Goal: Task Accomplishment & Management: Manage account settings

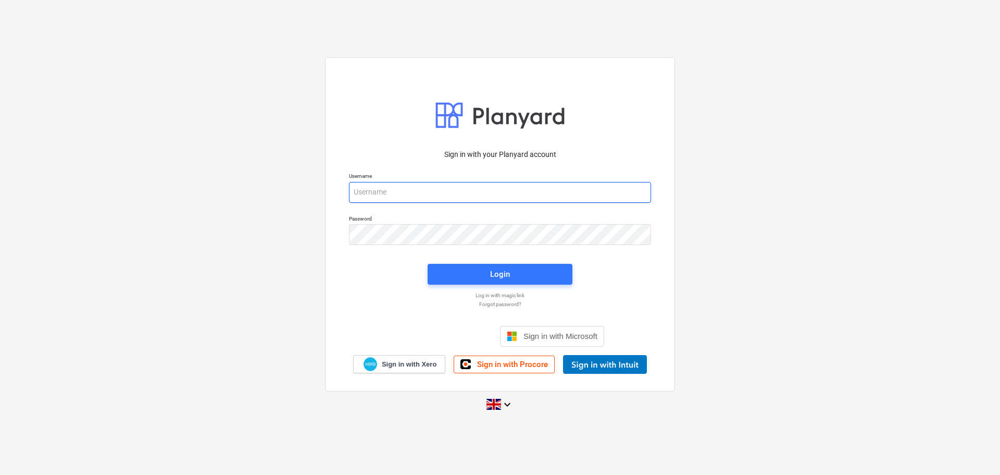
type input "[EMAIL_ADDRESS][DOMAIN_NAME]"
click at [452, 261] on div "Login" at bounding box center [500, 273] width 157 height 33
click at [453, 262] on div "Login" at bounding box center [500, 273] width 157 height 33
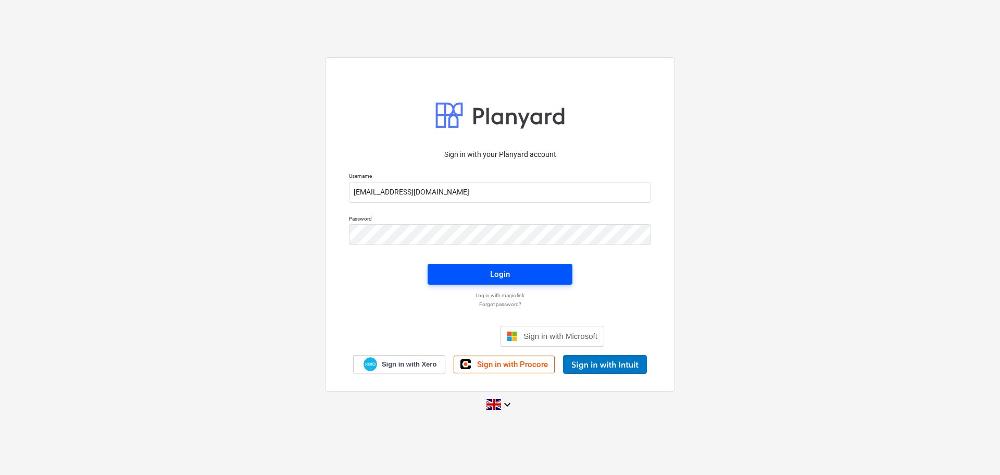
click at [460, 269] on span "Login" at bounding box center [500, 274] width 120 height 14
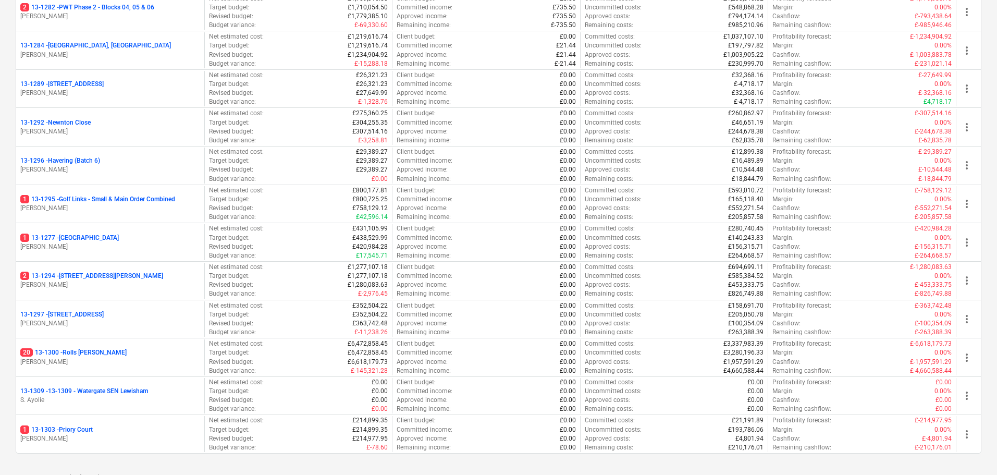
scroll to position [1511, 0]
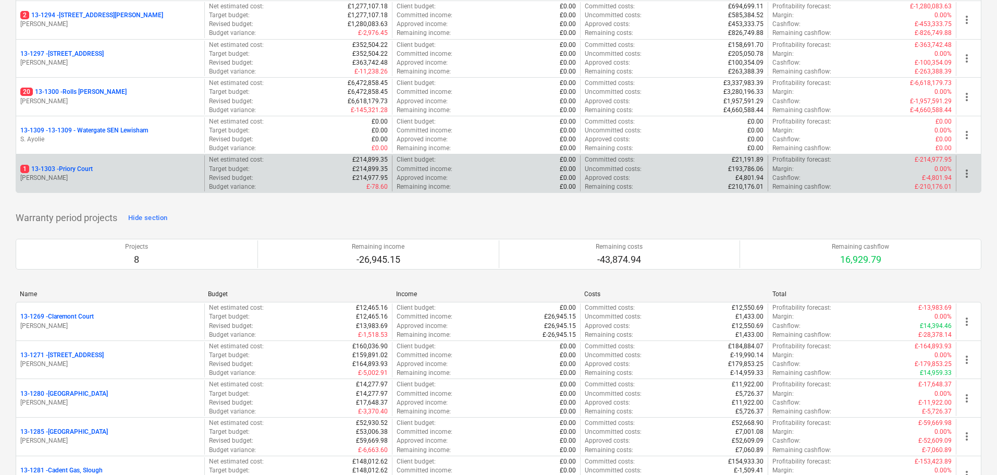
click at [92, 169] on p "1 13-1303 - Priory Court" at bounding box center [56, 169] width 72 height 9
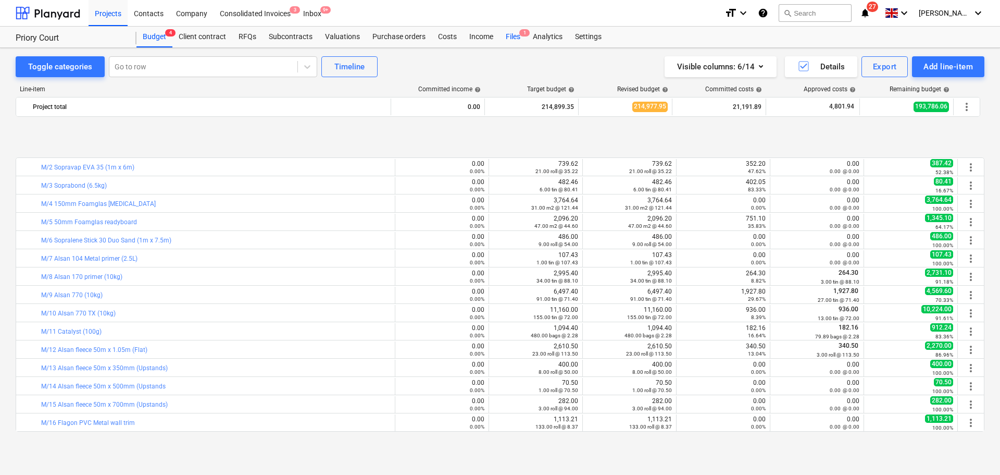
scroll to position [417, 0]
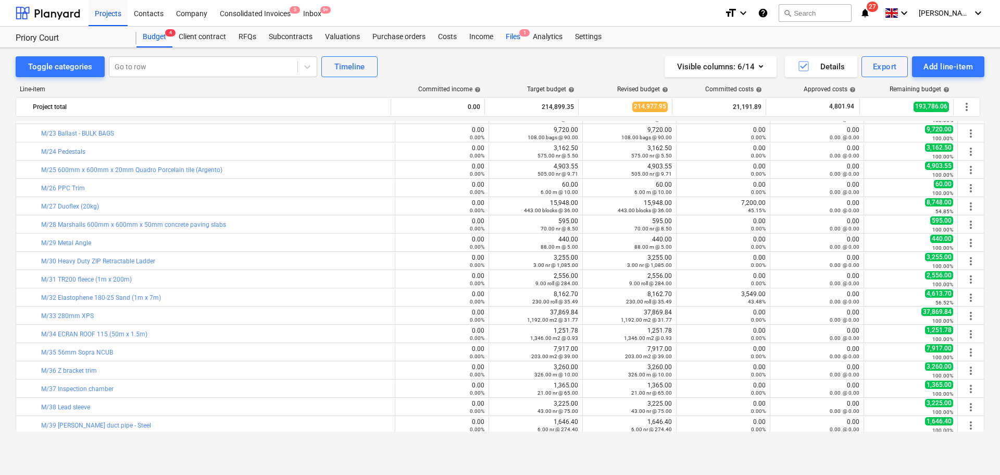
click at [517, 39] on div "Files 1" at bounding box center [513, 37] width 27 height 21
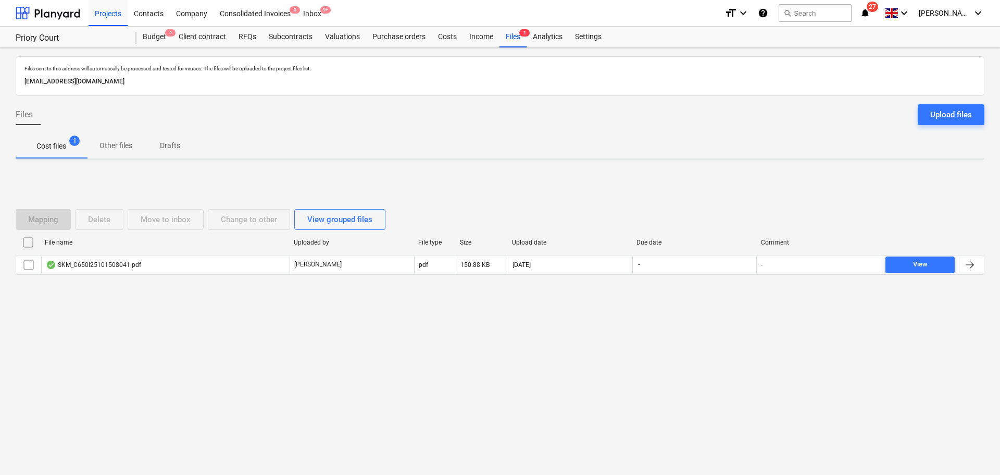
click at [190, 76] on div "ee009a7f-3b2c-4c5e-908a-c0ff2b285d0b@projects.planyard.com" at bounding box center [500, 81] width 956 height 15
click at [318, 361] on div "Files sent to this address will automatically be processed and tested for virus…" at bounding box center [500, 261] width 1000 height 427
click at [280, 339] on div "Files sent to this address will automatically be processed and tested for virus…" at bounding box center [500, 261] width 1000 height 427
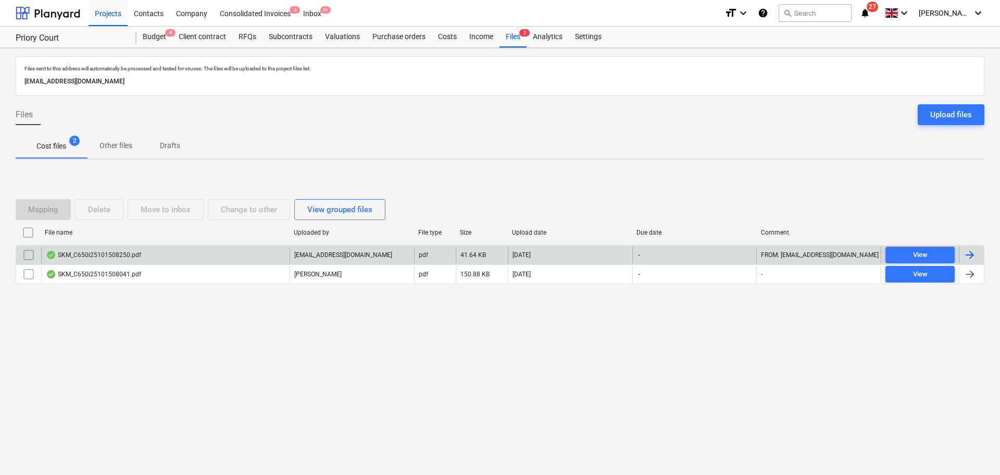
click at [236, 255] on div "SKM_C650i25101508250.pdf" at bounding box center [165, 254] width 249 height 17
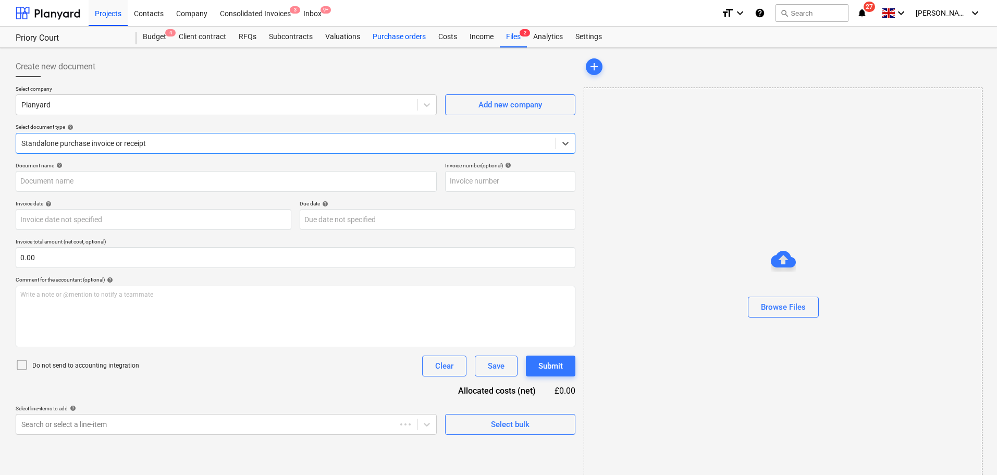
type input "SKM_C650i25101508250.pdf"
type input "15 Oct 2025"
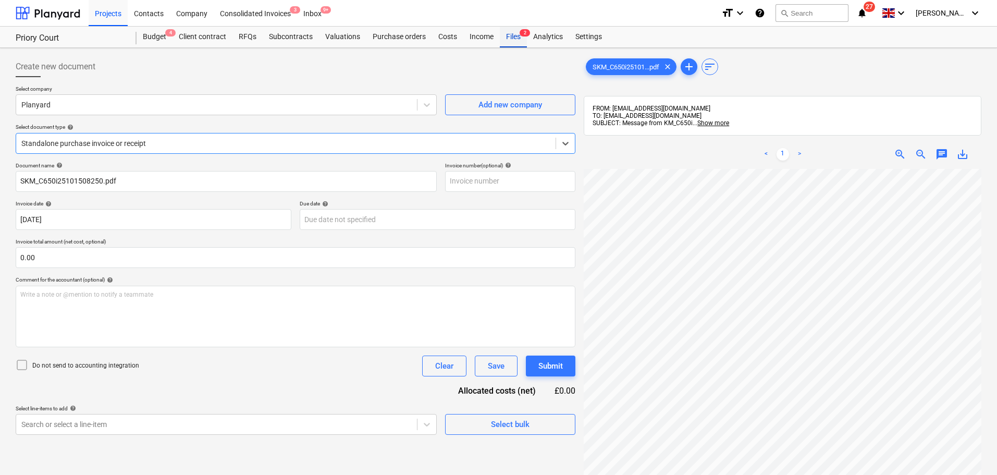
click at [517, 38] on div "Files 2" at bounding box center [513, 37] width 27 height 21
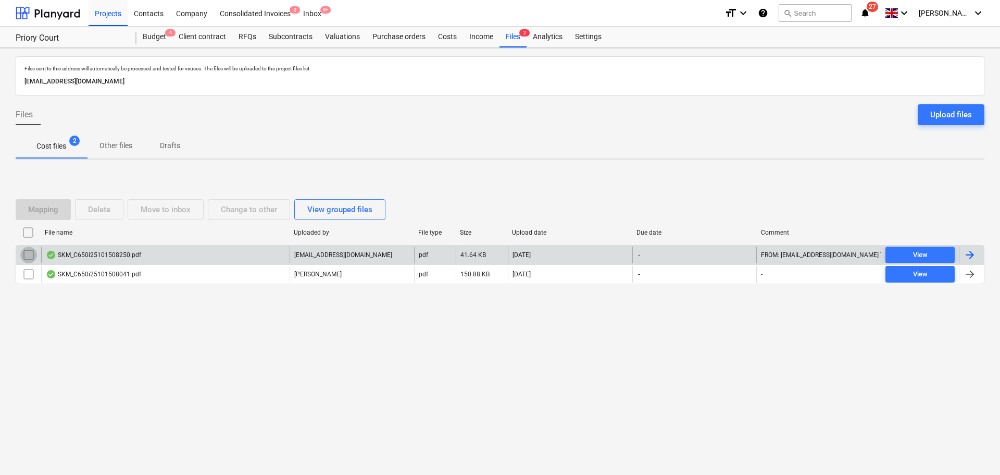
click at [32, 247] on input "checkbox" at bounding box center [28, 254] width 17 height 17
click at [102, 211] on div "Delete" at bounding box center [99, 210] width 22 height 14
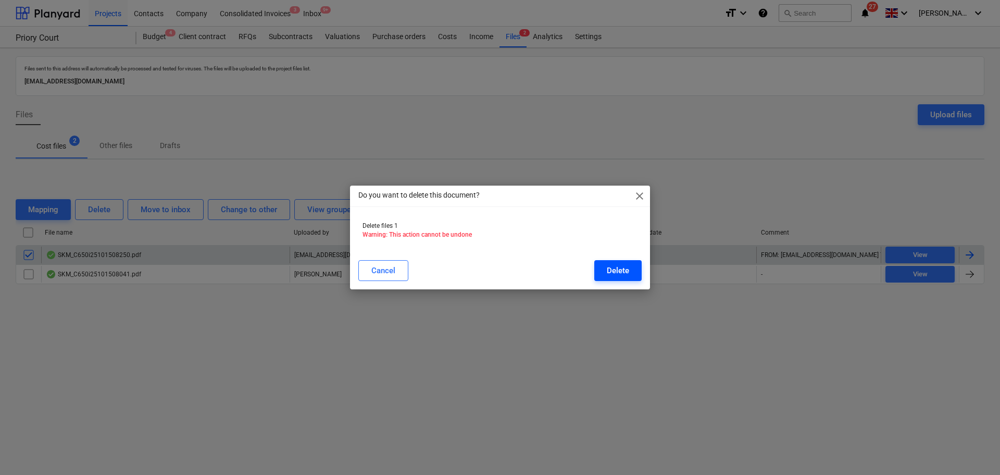
click at [640, 272] on button "Delete" at bounding box center [618, 270] width 47 height 21
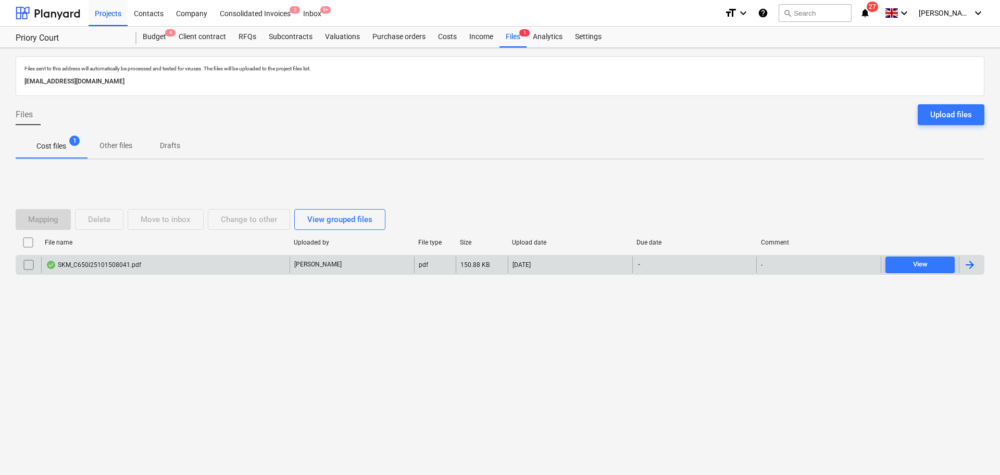
click at [88, 14] on div "Projects Contacts Company Consolidated Invoices 3 Inbox 9+ format_size keyboard…" at bounding box center [500, 13] width 1000 height 27
click at [76, 16] on div at bounding box center [48, 13] width 65 height 26
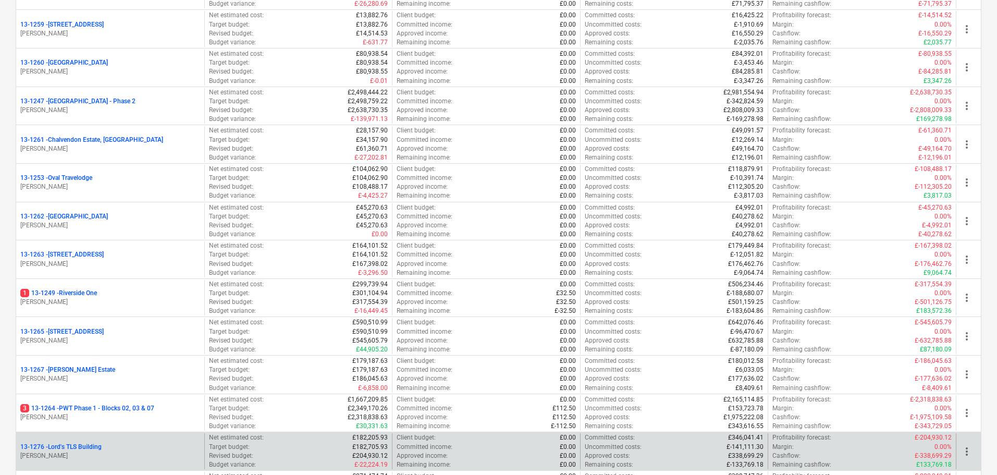
scroll to position [990, 0]
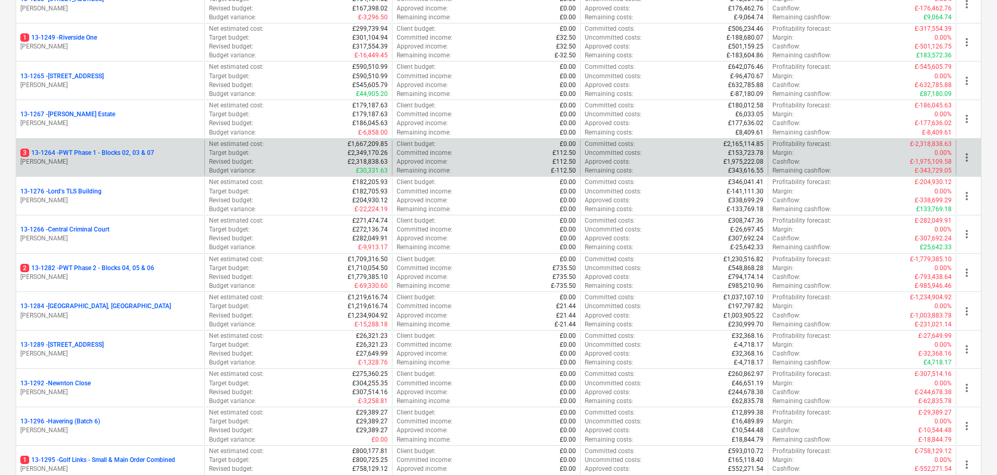
click at [152, 154] on p "3 13-1264 - PWT Phase 1 - Blocks 02, 03 & 07" at bounding box center [87, 152] width 134 height 9
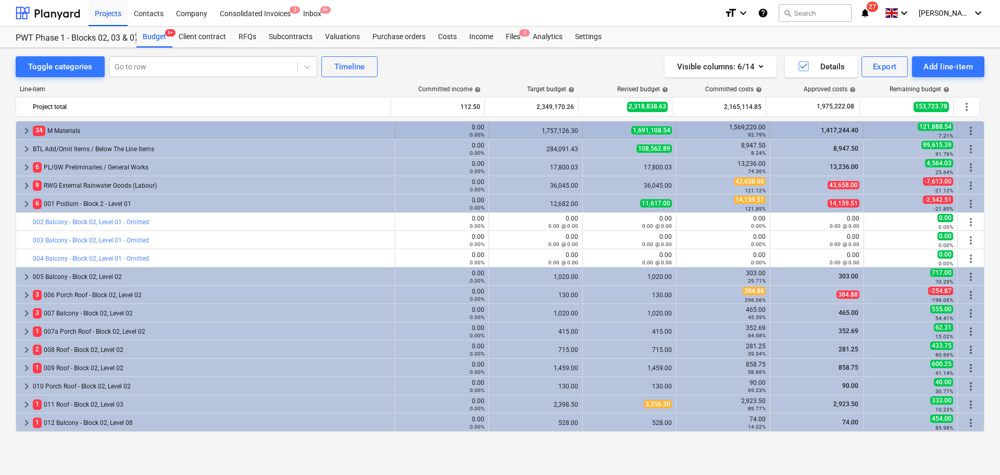
click at [100, 132] on div "34 M Materials" at bounding box center [212, 130] width 358 height 17
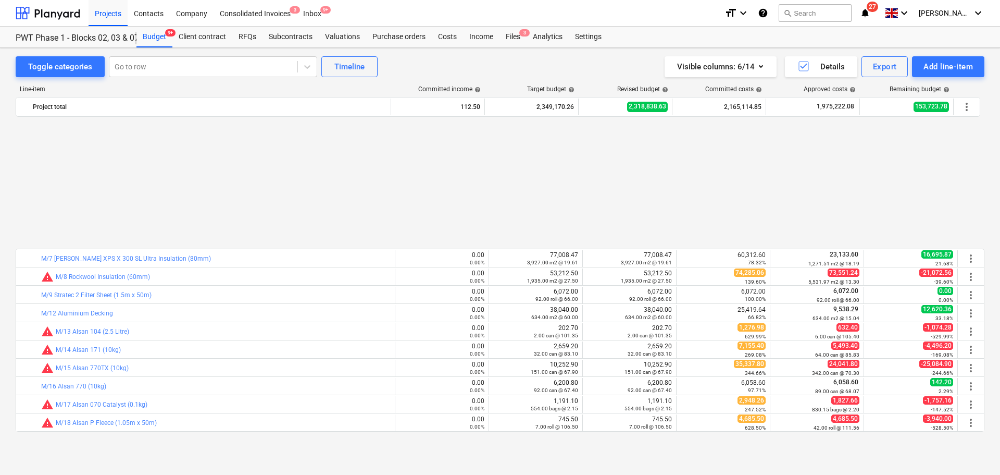
scroll to position [156, 0]
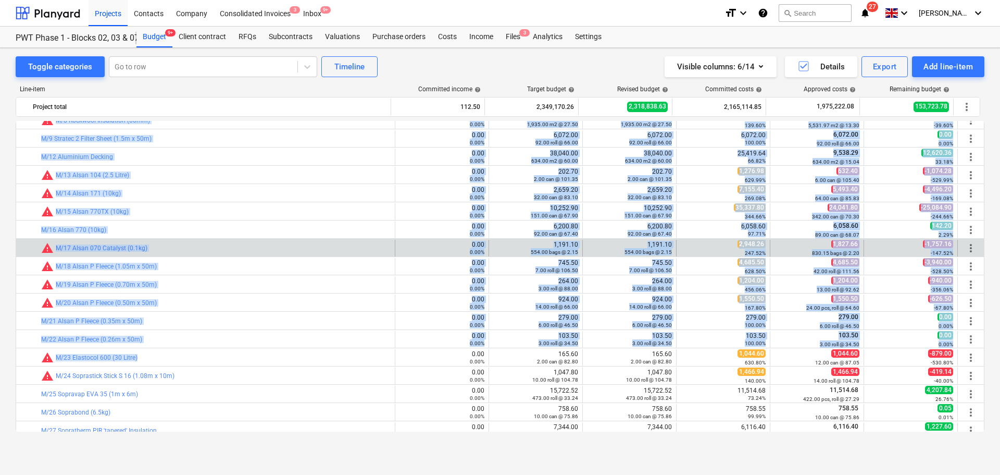
drag, startPoint x: 255, startPoint y: 161, endPoint x: 255, endPoint y: 255, distance: 94.3
click at [264, 353] on div "keyboard_arrow_down 34 M Materials 0.00 0.00% 1,757,126.30 1,691,108.54 1,569,2…" at bounding box center [500, 276] width 969 height 311
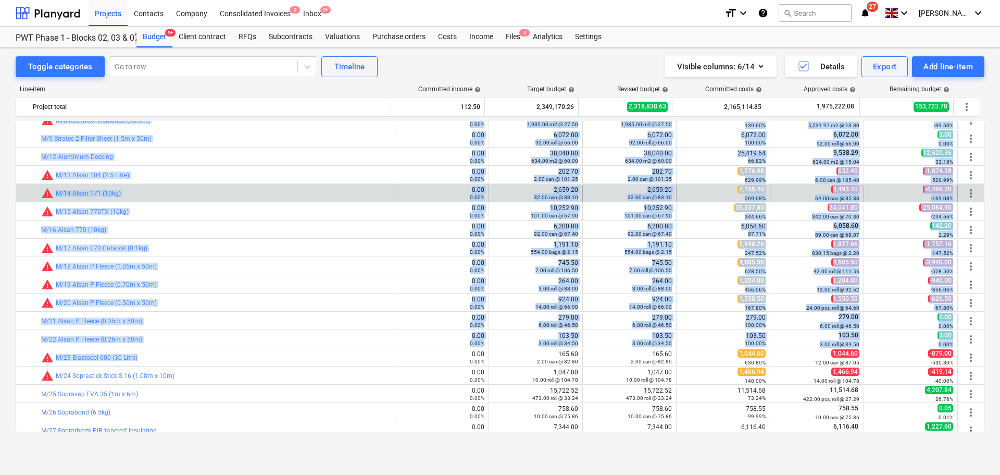
click at [236, 185] on div "bar_chart warning M/14 Alsan 171 (10kg)" at bounding box center [216, 193] width 350 height 17
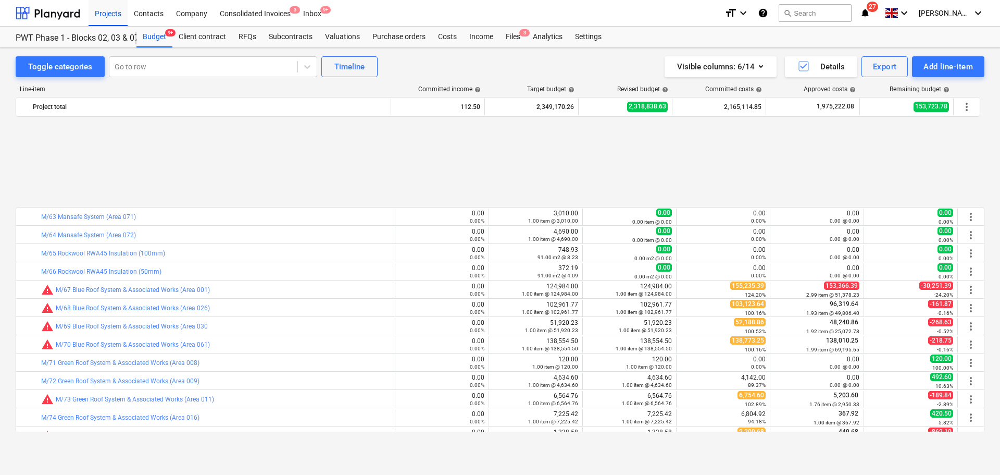
scroll to position [1094, 0]
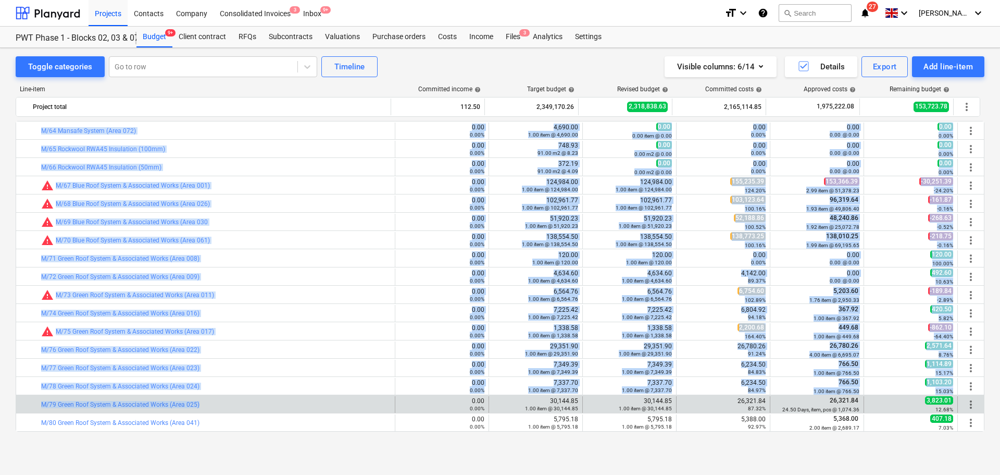
drag, startPoint x: 281, startPoint y: 137, endPoint x: 295, endPoint y: 399, distance: 262.5
click at [295, 399] on div "bar_chart M/43 GRP 'black' Type 4 (100mm) Trim 0.00 0.00% edit 804.00 134.00 m …" at bounding box center [500, 276] width 969 height 311
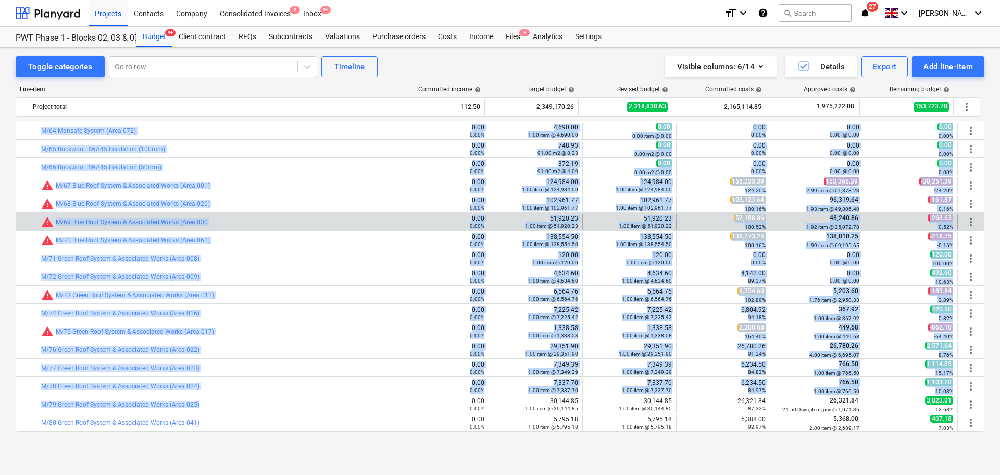
click at [298, 230] on div "bar_chart warning M/69 Blue Roof System & Associated Works (Area 030" at bounding box center [216, 222] width 350 height 17
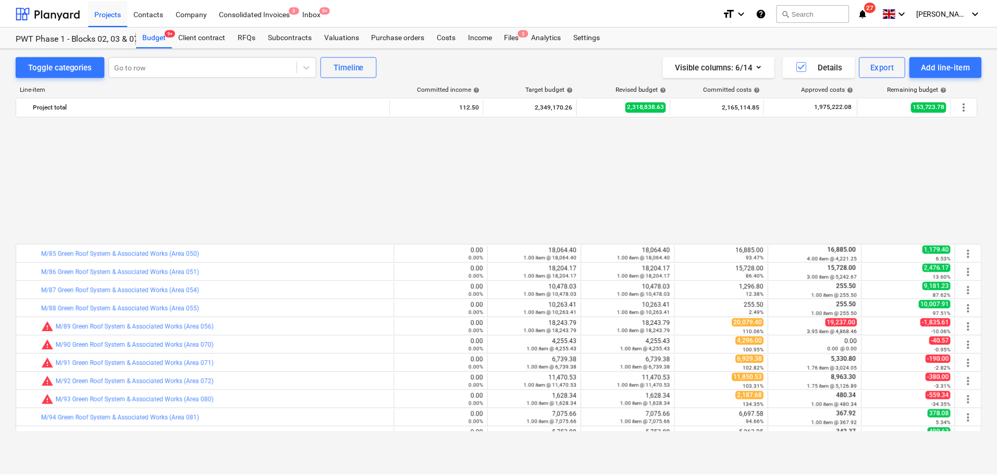
scroll to position [1563, 0]
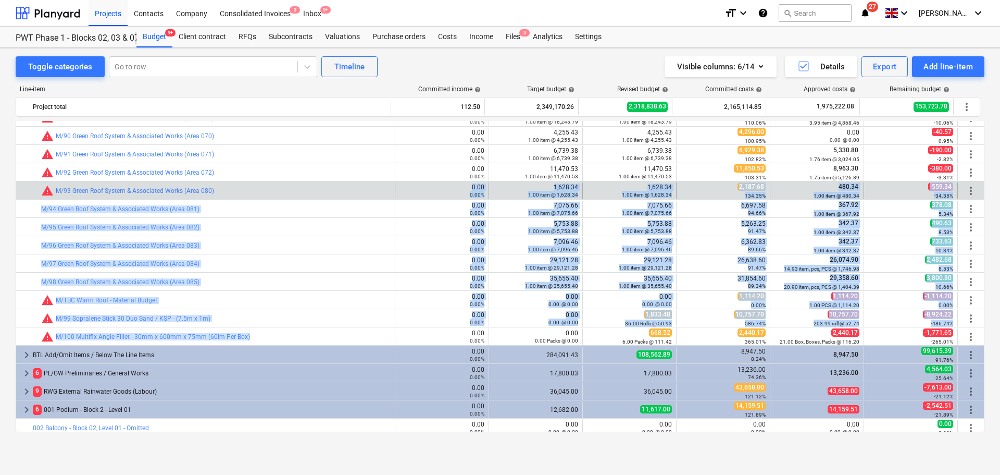
drag, startPoint x: 292, startPoint y: 339, endPoint x: 304, endPoint y: 182, distance: 156.8
click at [304, 182] on div "bar_chart warning M/93 Green Roof System & Associated Works (Area 080)" at bounding box center [216, 190] width 350 height 17
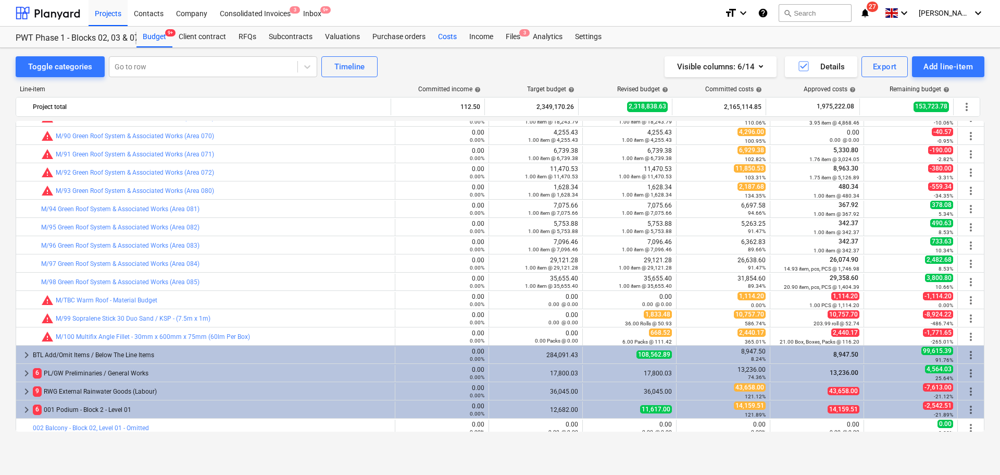
click at [451, 40] on div "Costs" at bounding box center [447, 37] width 31 height 21
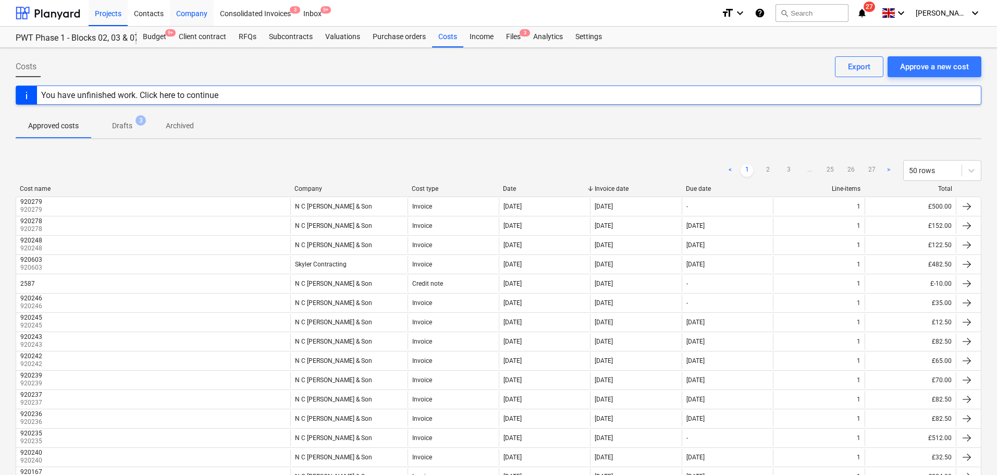
click at [180, 9] on div "Company" at bounding box center [192, 12] width 44 height 27
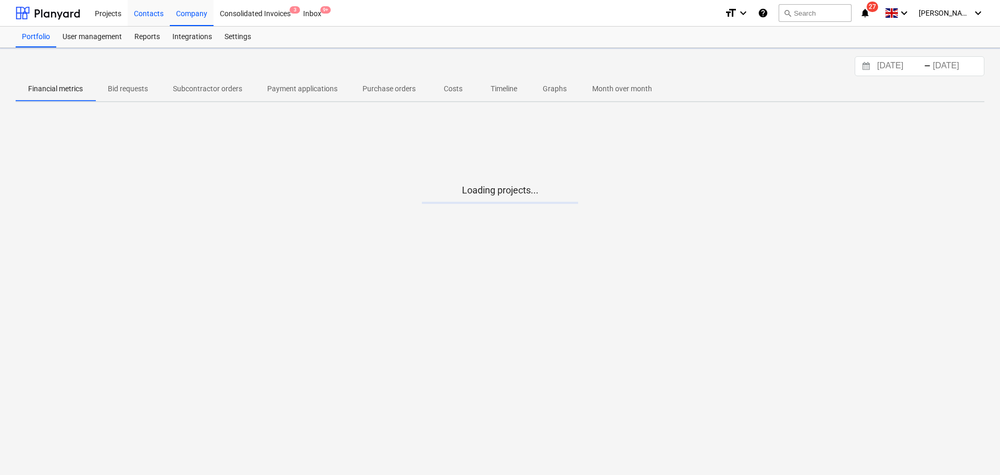
click at [156, 11] on div "Contacts" at bounding box center [149, 12] width 42 height 27
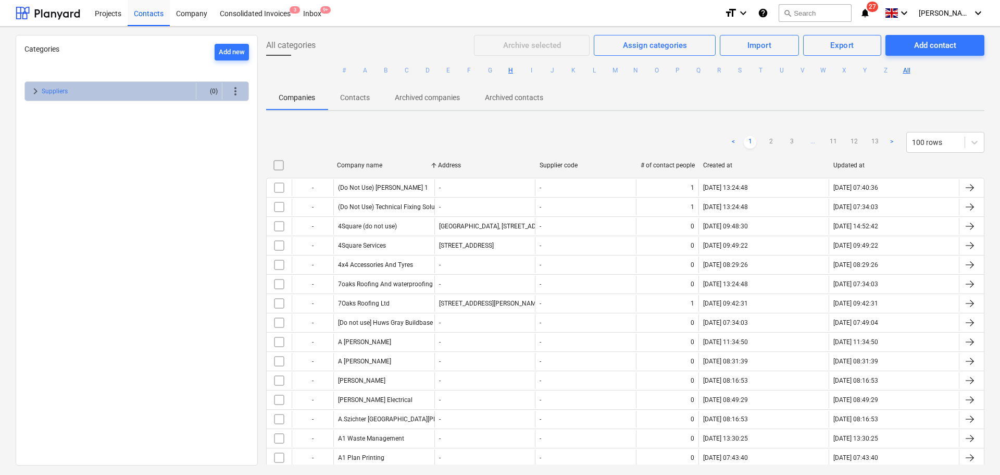
click at [513, 70] on button "H" at bounding box center [511, 70] width 13 height 13
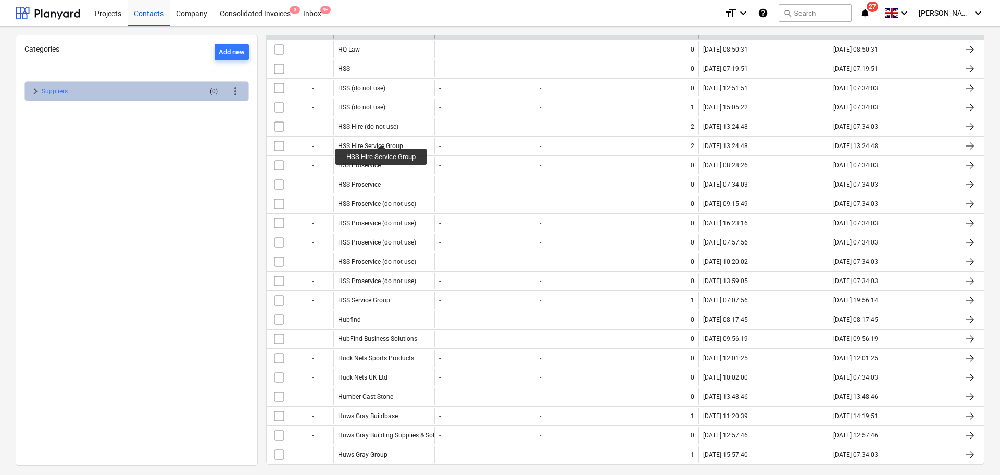
scroll to position [747, 0]
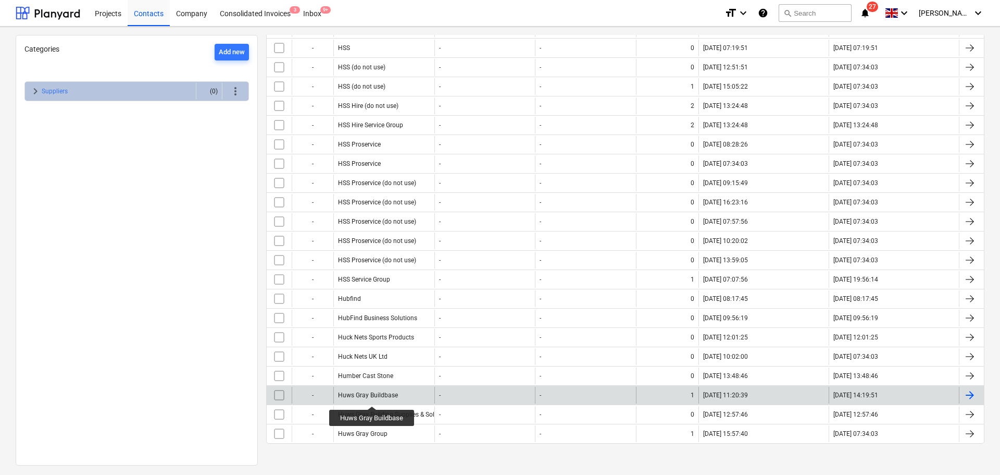
click at [372, 397] on div "Huws Gray Buildbase" at bounding box center [368, 394] width 60 height 7
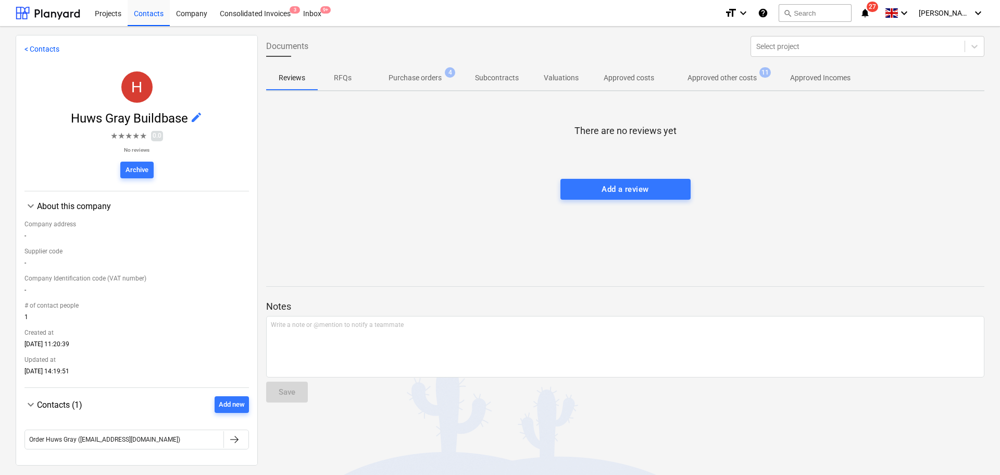
click at [691, 82] on p "Approved other costs" at bounding box center [722, 77] width 69 height 11
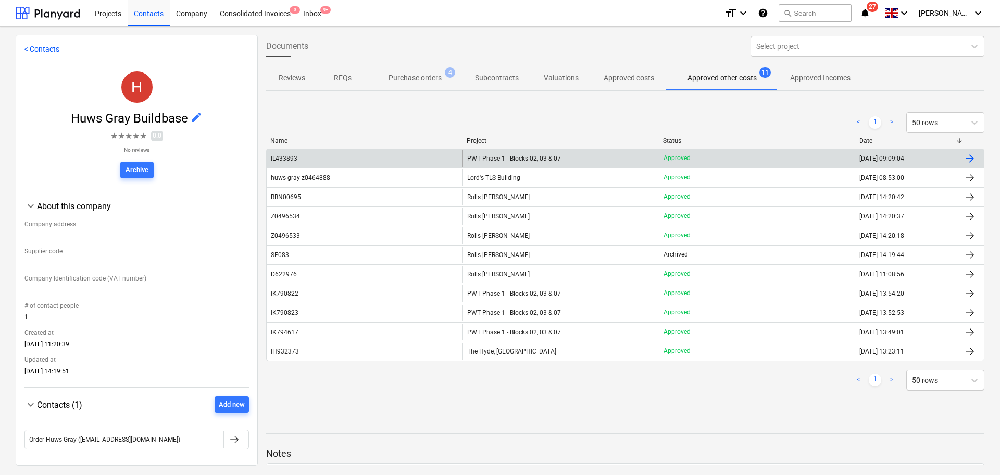
click at [432, 158] on div "IL433893" at bounding box center [365, 158] width 196 height 17
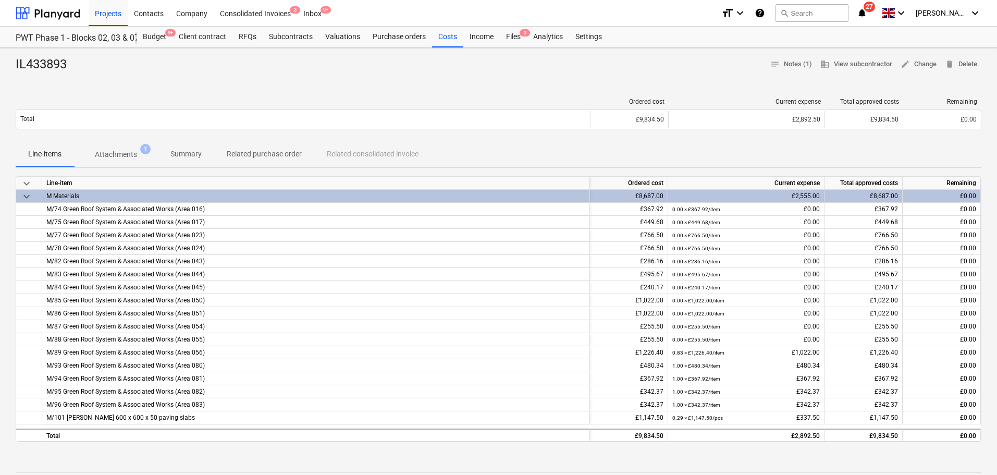
click at [123, 151] on p "Attachments" at bounding box center [116, 154] width 42 height 11
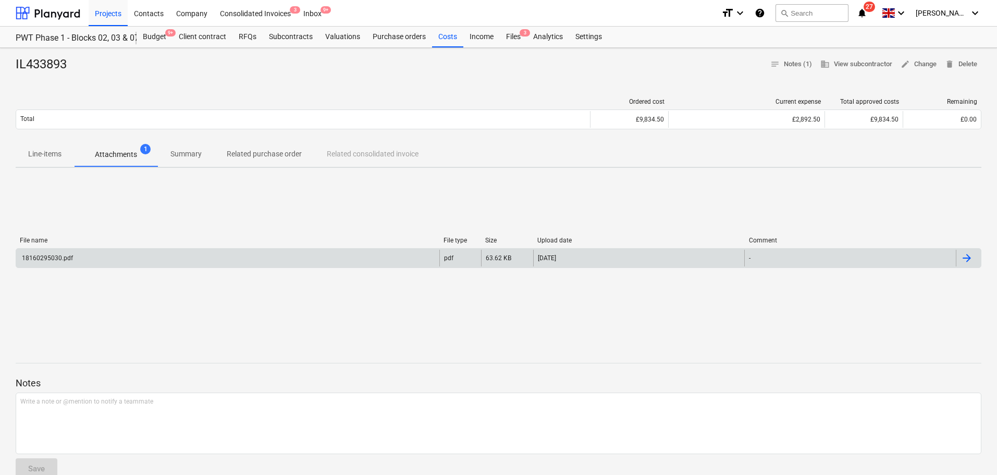
click at [130, 265] on div "18160295030.pdf" at bounding box center [227, 258] width 423 height 17
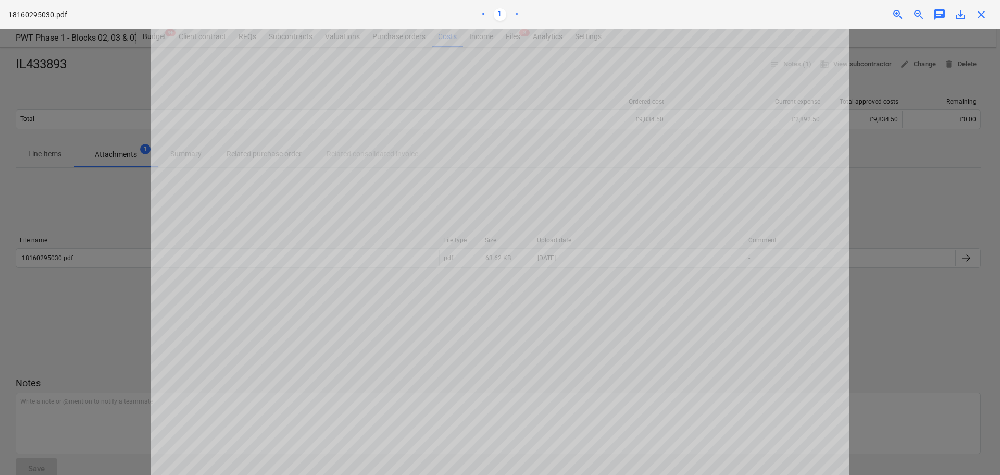
scroll to position [465, 0]
click at [981, 15] on span "close" at bounding box center [981, 14] width 13 height 13
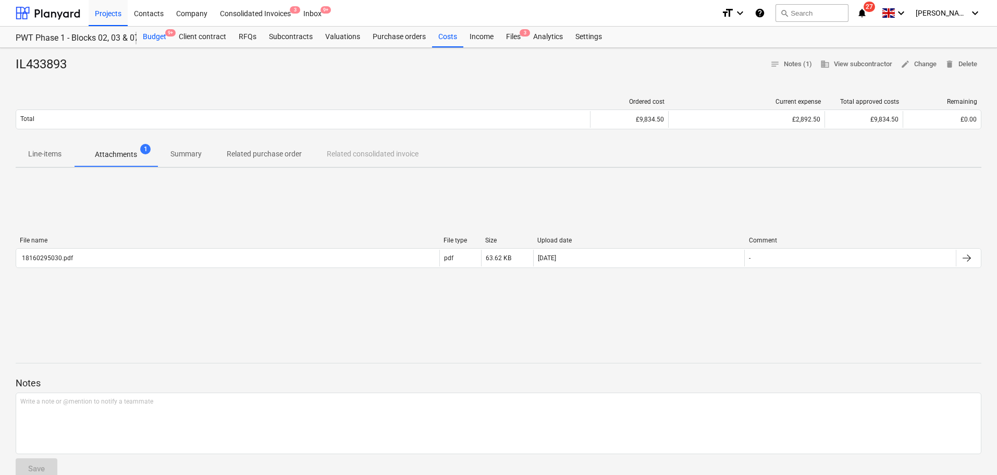
click at [158, 39] on div "Budget 9+" at bounding box center [155, 37] width 36 height 21
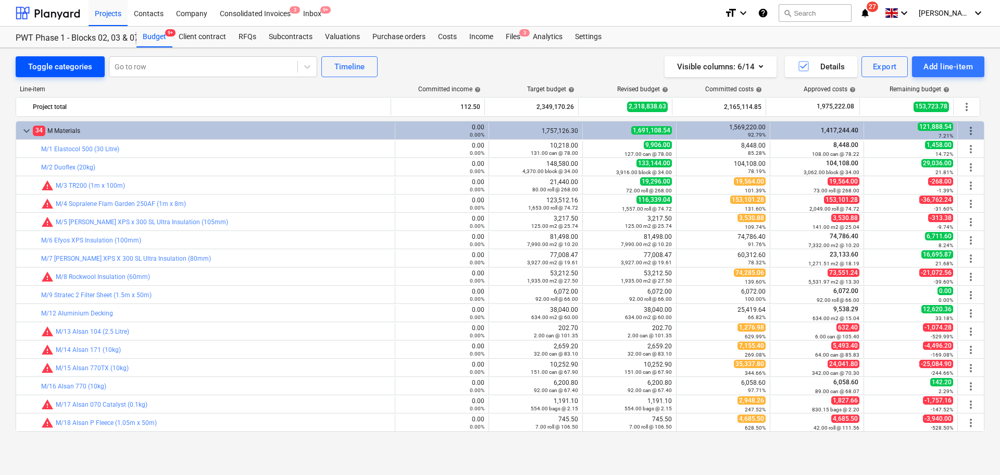
click at [74, 52] on div "Toggle categories Go to row Timeline Visible columns : 6/14 Details Export Add …" at bounding box center [500, 250] width 1000 height 404
click at [71, 63] on div "Toggle categories" at bounding box center [60, 67] width 64 height 14
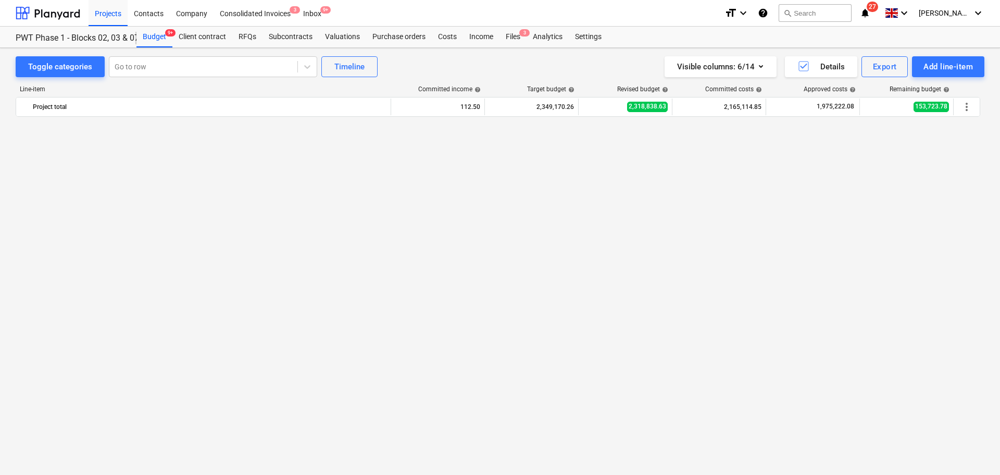
scroll to position [417, 0]
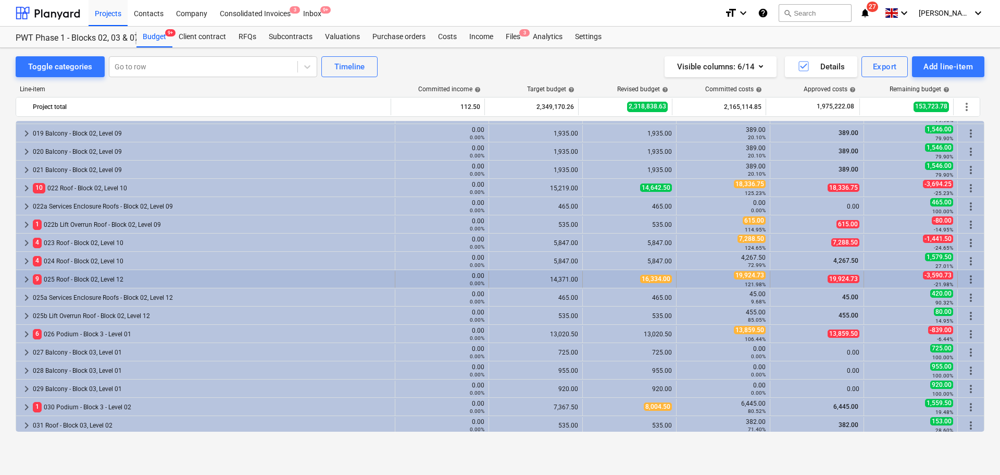
click at [109, 278] on div "9 025 Roof - Block 02, Level 12" at bounding box center [212, 279] width 358 height 17
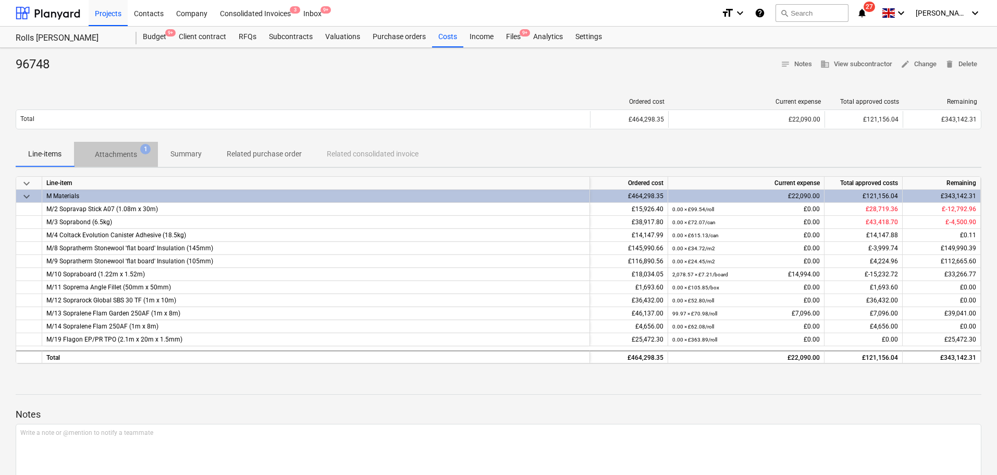
click at [135, 156] on p "Attachments" at bounding box center [116, 154] width 42 height 11
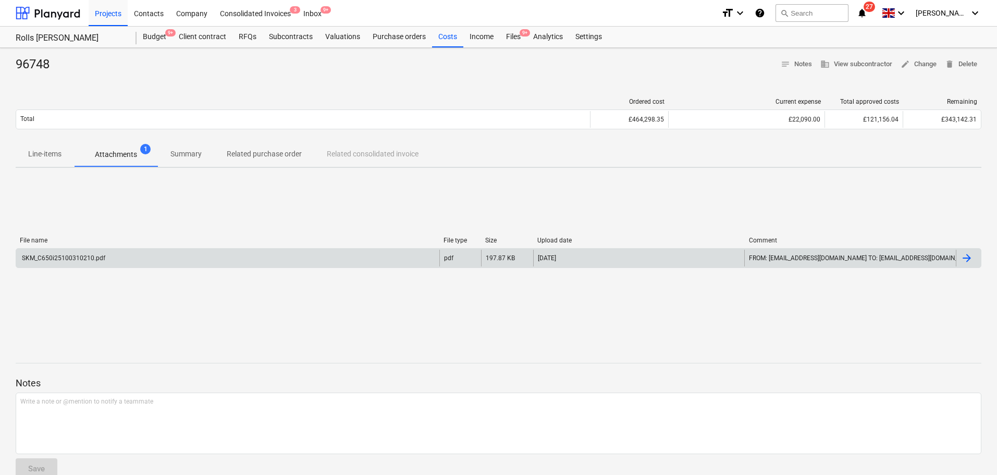
click at [168, 261] on div "SKM_C650i25100310210.pdf" at bounding box center [227, 258] width 423 height 17
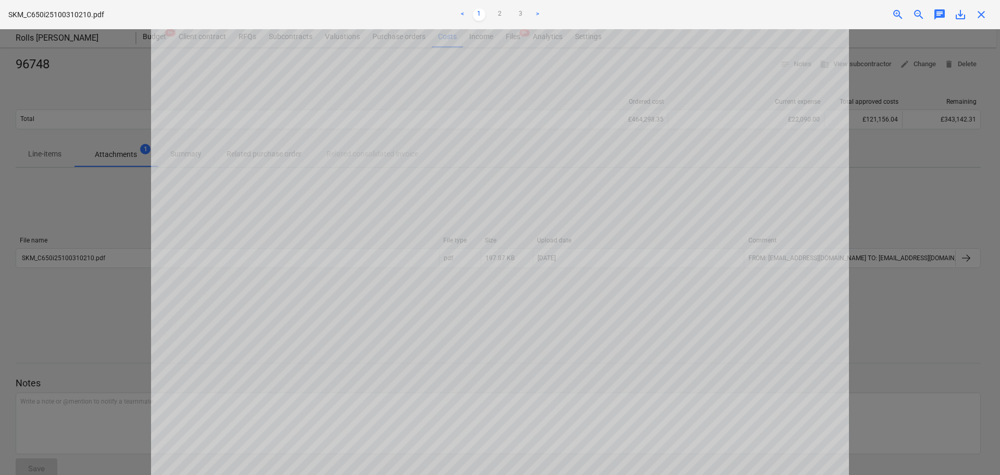
scroll to position [543, 0]
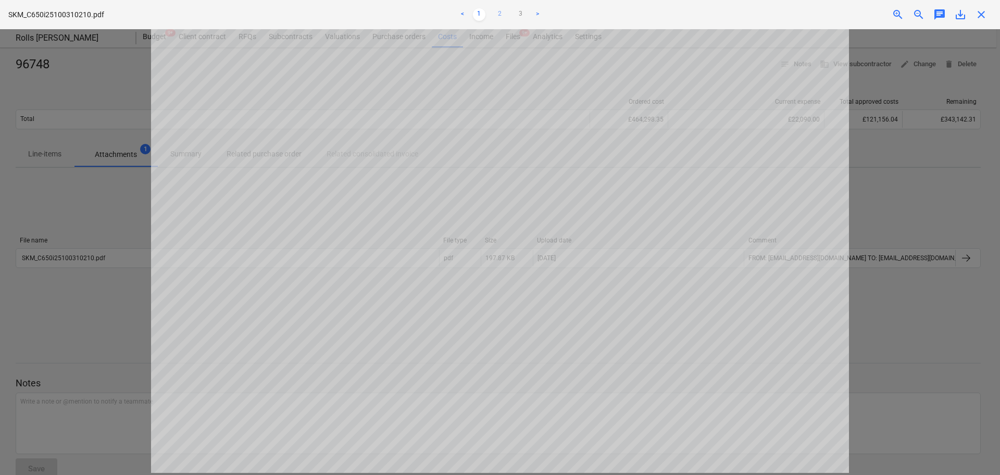
click at [505, 13] on link "2" at bounding box center [500, 14] width 13 height 13
click at [515, 12] on link "3" at bounding box center [521, 14] width 13 height 13
click at [485, 18] on link "1" at bounding box center [479, 14] width 13 height 13
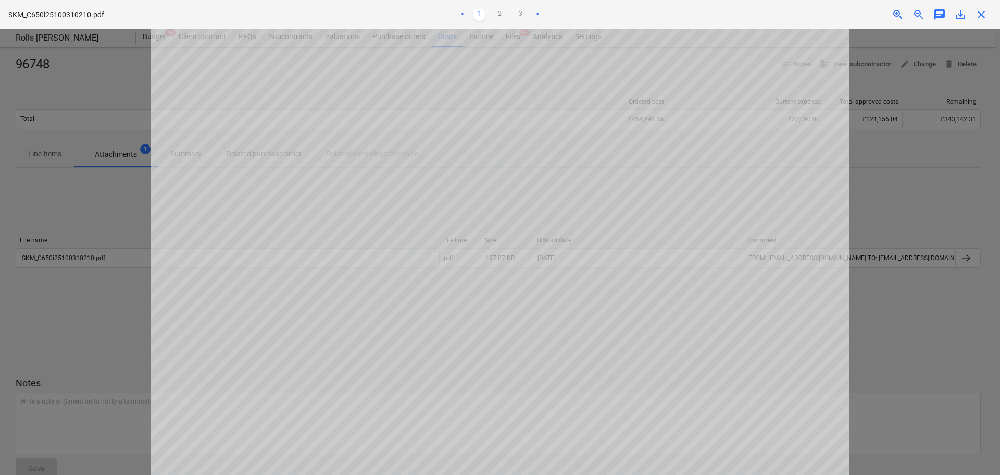
scroll to position [18, 0]
